Goal: Navigation & Orientation: Find specific page/section

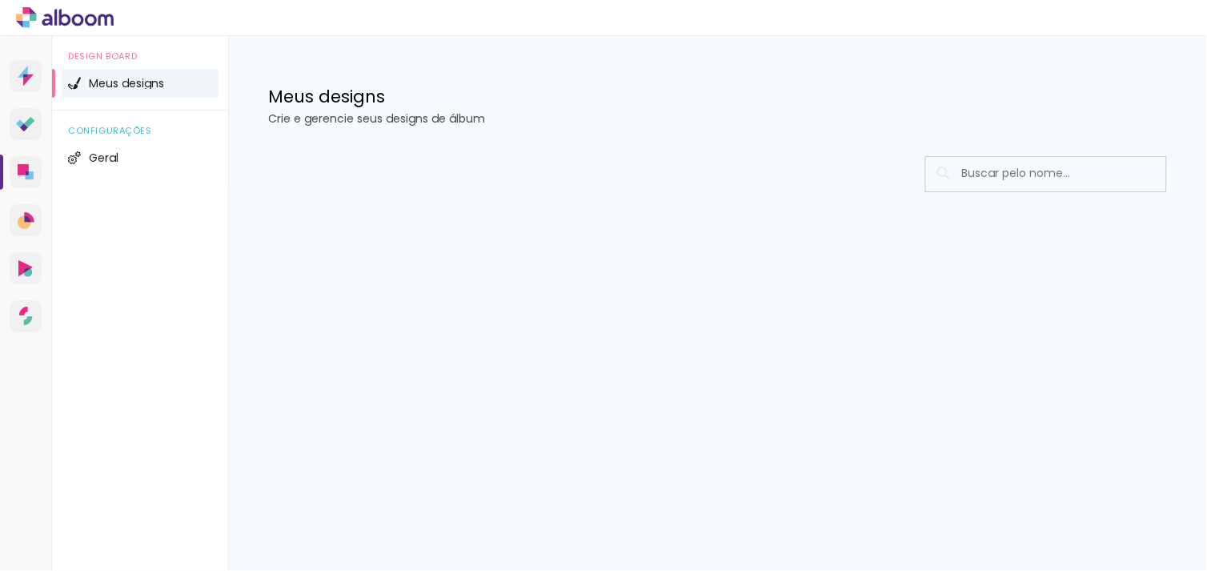
click at [112, 78] on span "Meus designs" at bounding box center [126, 83] width 75 height 11
click at [51, 20] on icon at bounding box center [47, 20] width 10 height 12
